Goal: Task Accomplishment & Management: Complete application form

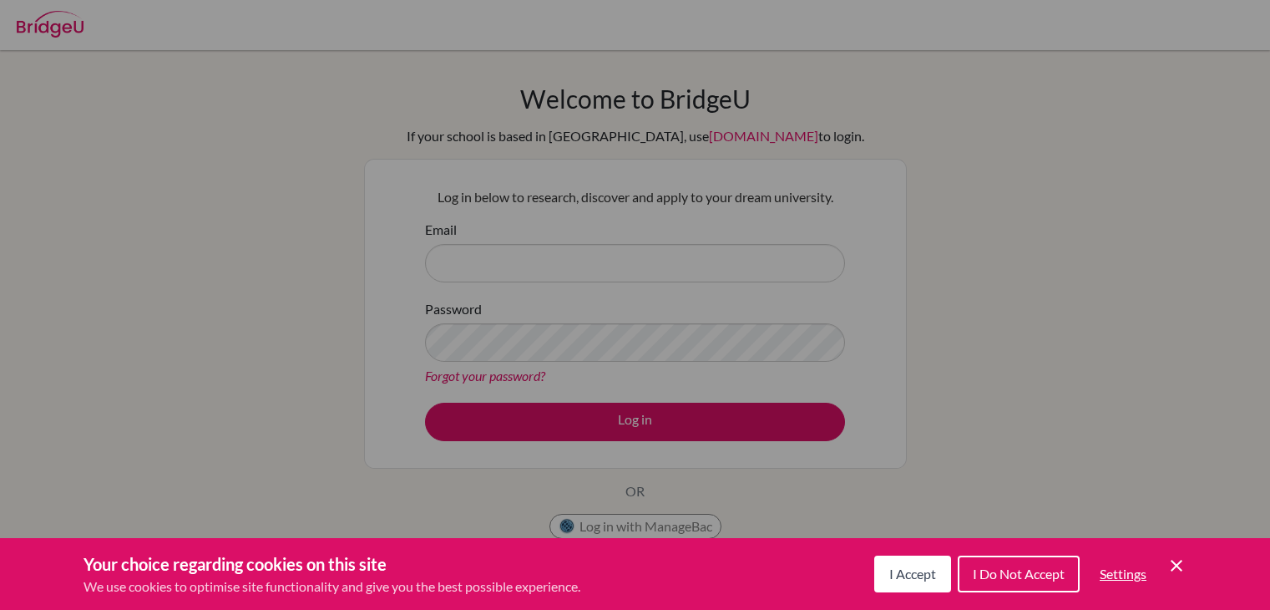
click at [1182, 571] on icon "Cookie Control Close Icon" at bounding box center [1177, 565] width 20 height 20
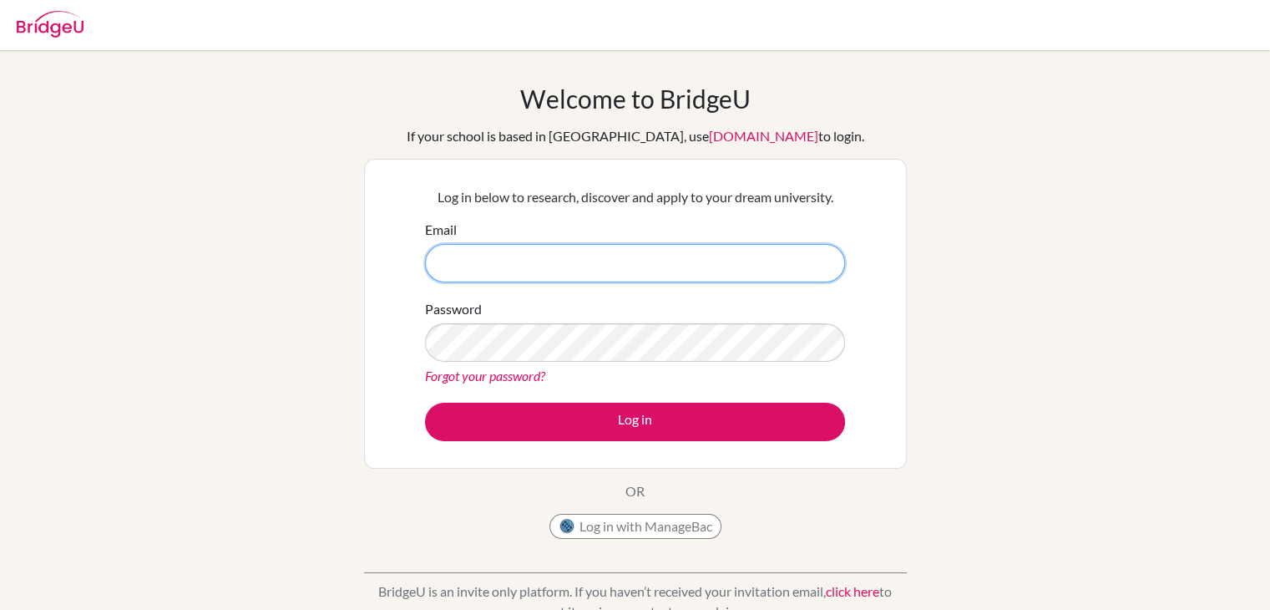
click at [679, 267] on input "Email" at bounding box center [635, 263] width 420 height 38
type input "[EMAIL_ADDRESS][DOMAIN_NAME]"
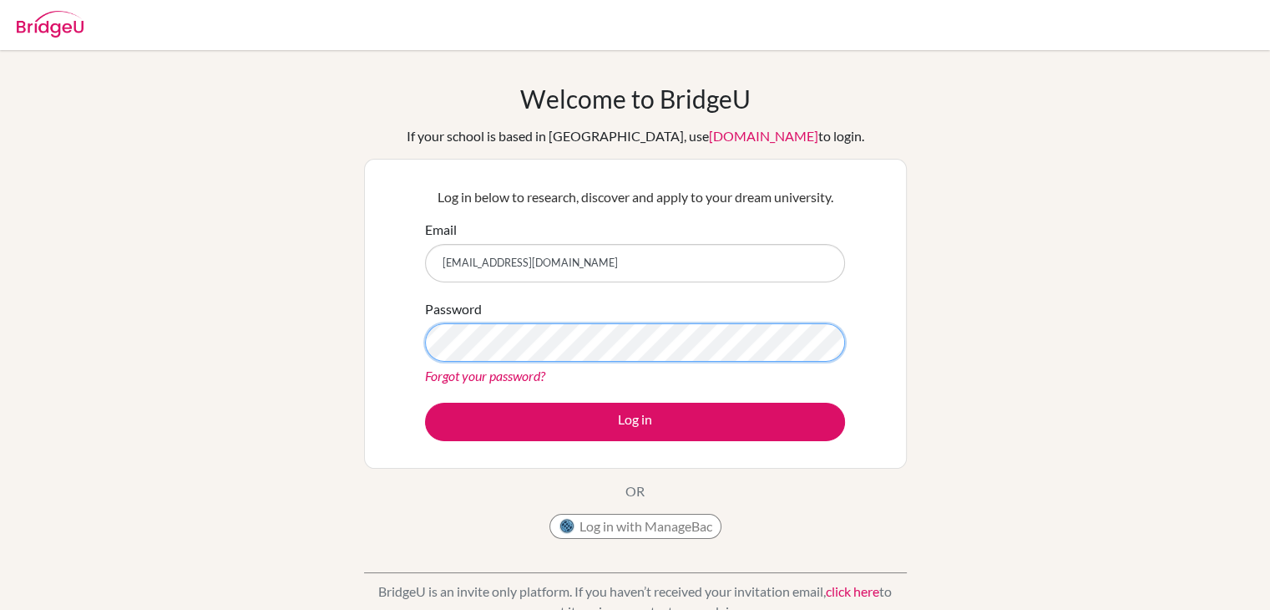
click at [425, 403] on button "Log in" at bounding box center [635, 422] width 420 height 38
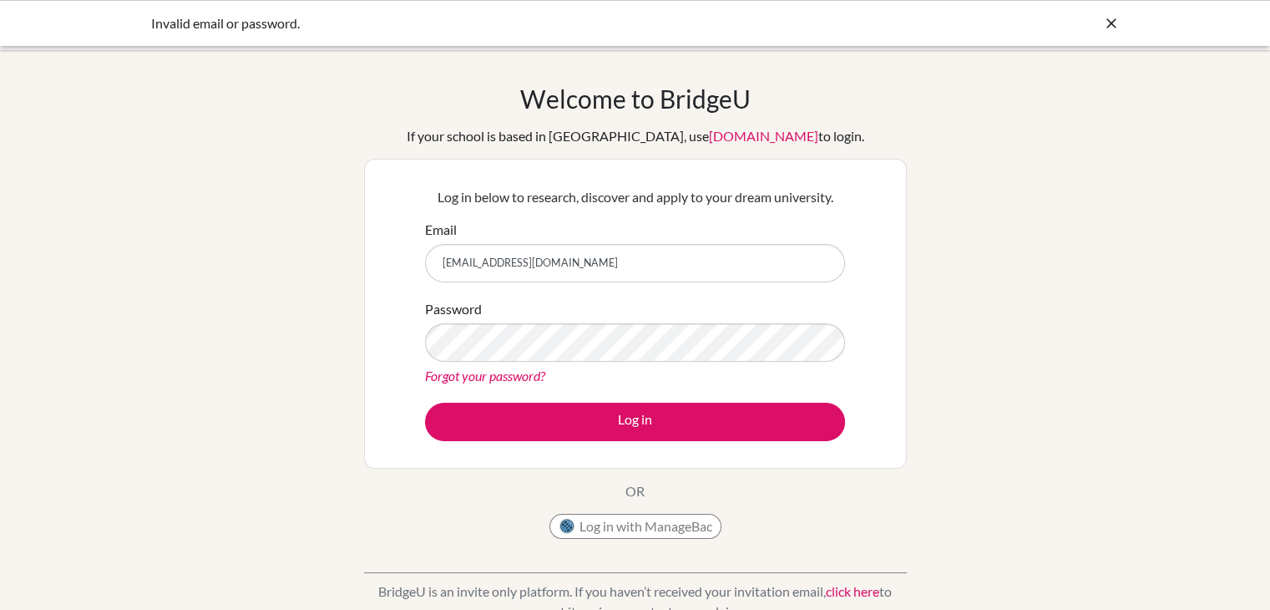
click at [498, 371] on link "Forgot your password?" at bounding box center [485, 376] width 120 height 16
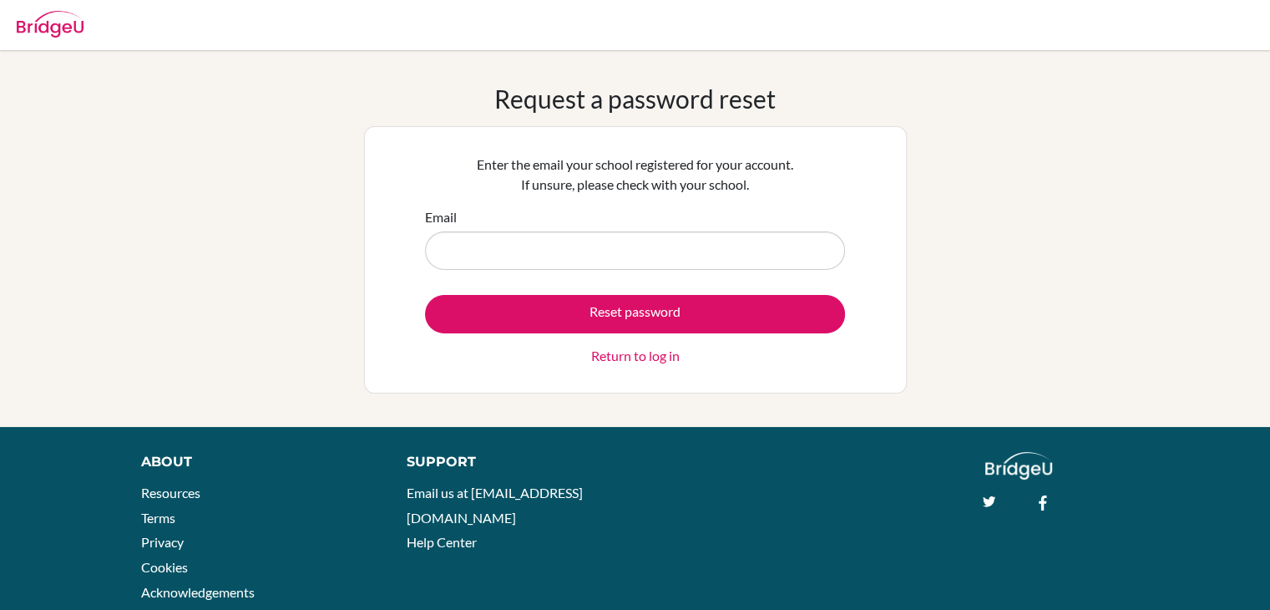
click at [521, 251] on input "Email" at bounding box center [635, 250] width 420 height 38
type input "[EMAIL_ADDRESS][DOMAIN_NAME]"
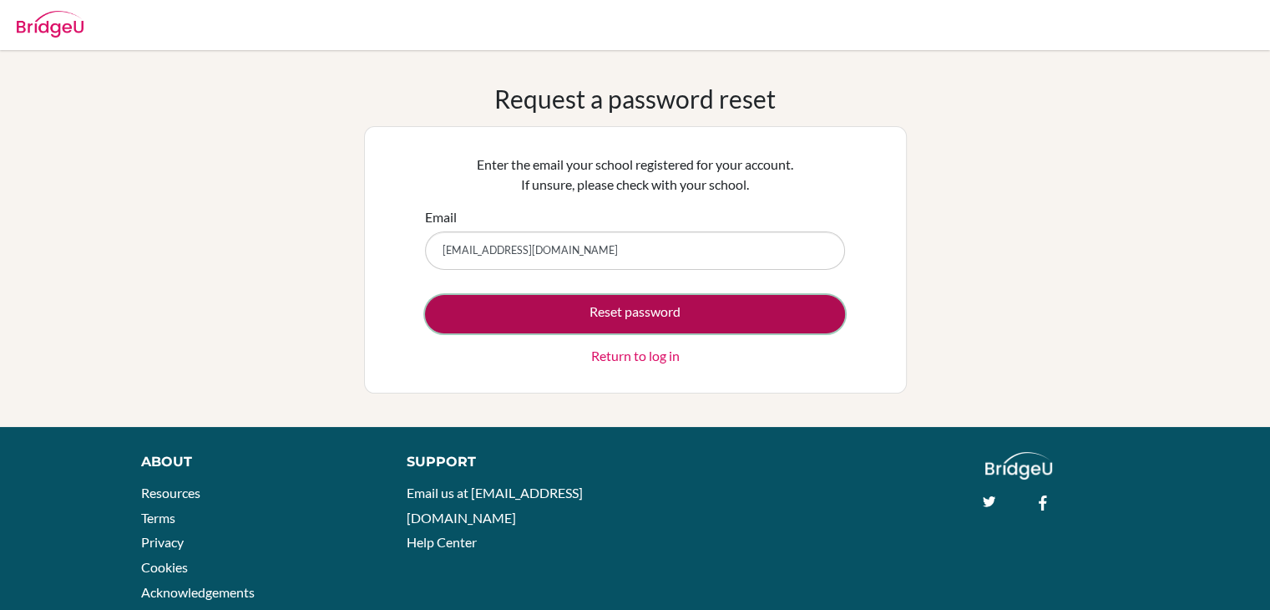
click at [596, 315] on button "Reset password" at bounding box center [635, 314] width 420 height 38
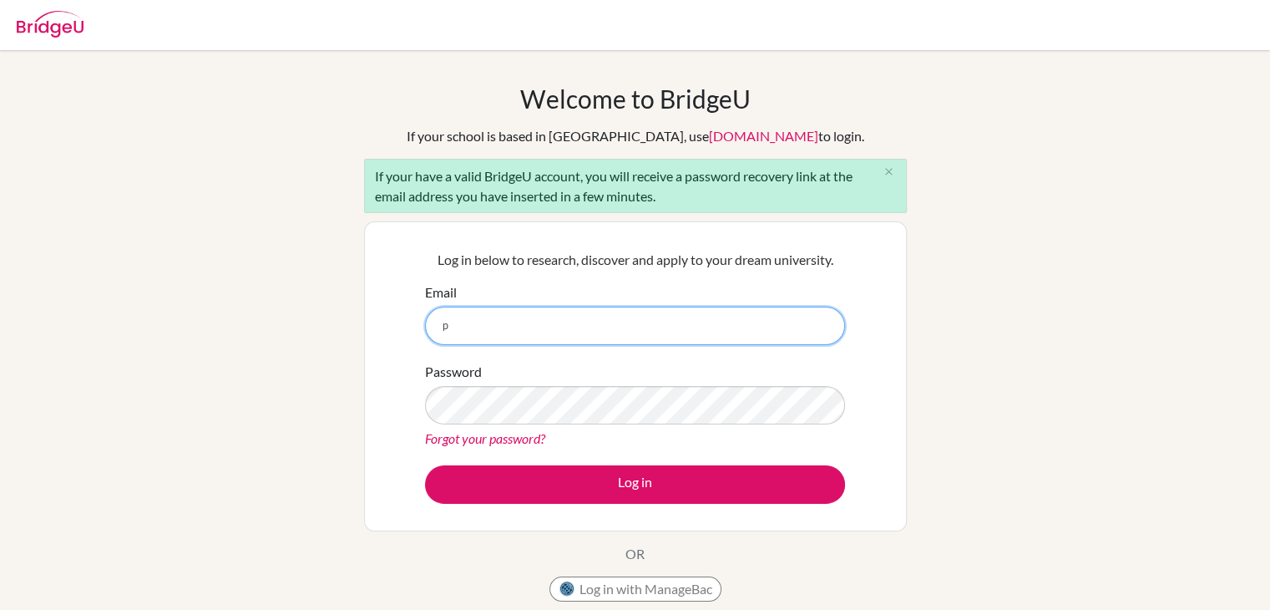
click at [558, 341] on input "p" at bounding box center [635, 326] width 420 height 38
type input "[EMAIL_ADDRESS][DOMAIN_NAME]"
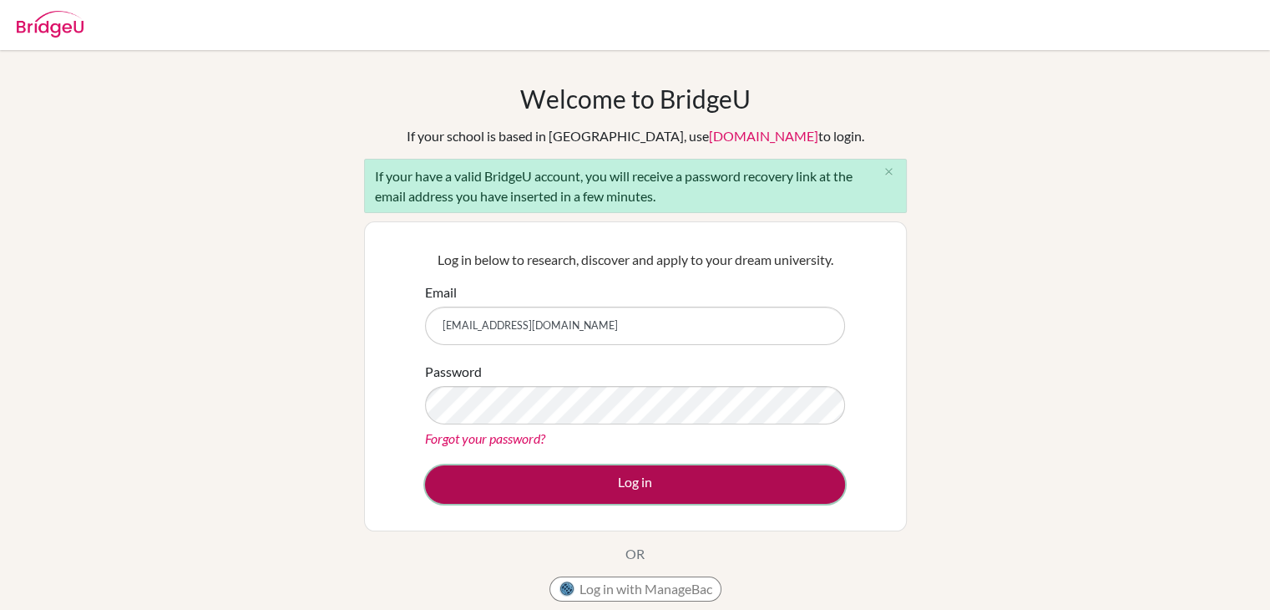
click at [601, 485] on button "Log in" at bounding box center [635, 484] width 420 height 38
